Goal: Navigation & Orientation: Find specific page/section

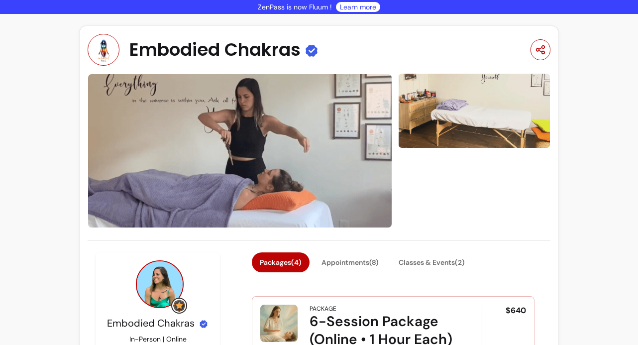
scroll to position [55, 0]
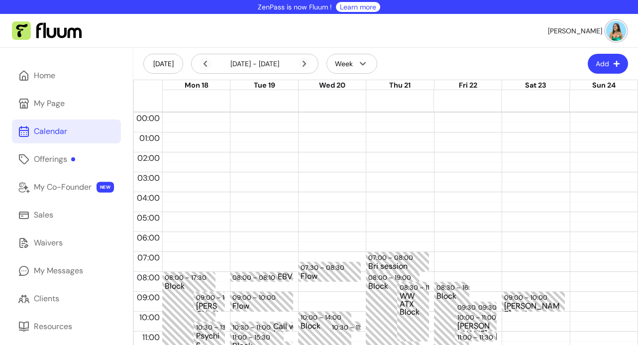
scroll to position [14, 0]
click at [302, 63] on icon at bounding box center [304, 64] width 12 height 12
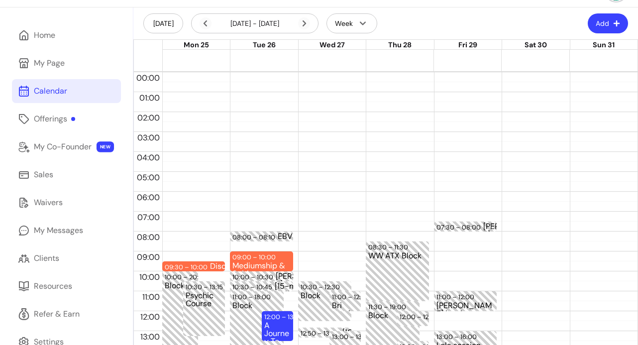
scroll to position [51, 0]
